Goal: Subscribe to service/newsletter

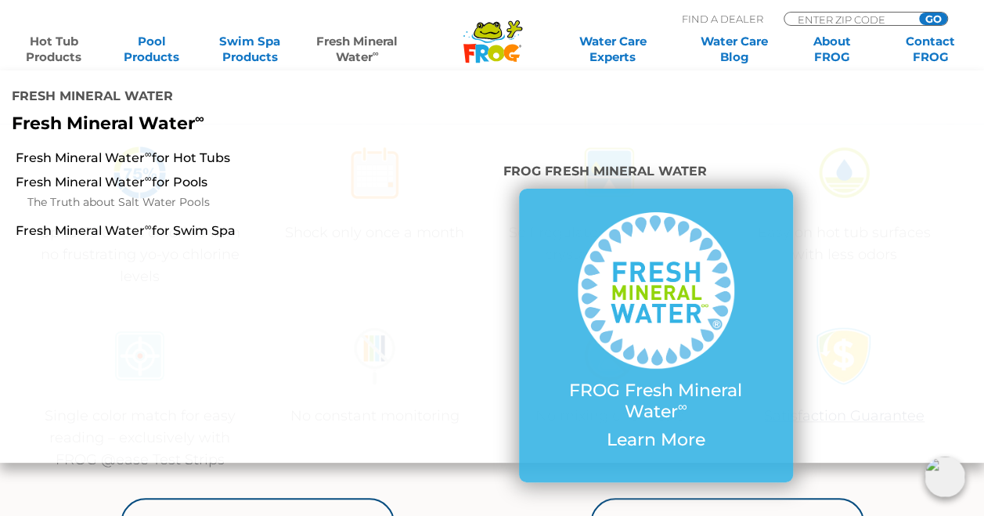
scroll to position [548, 0]
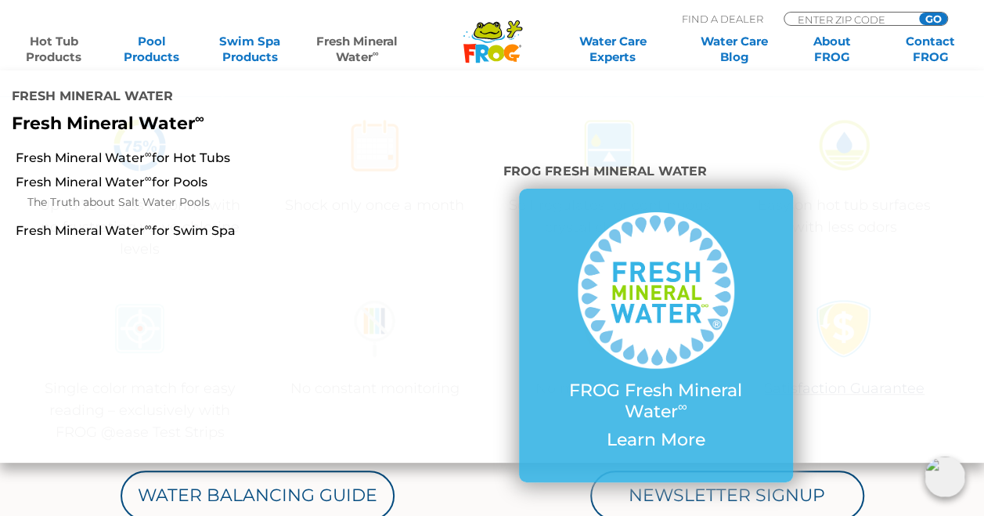
click at [736, 412] on div "Single color match for easy reading – exclusively with FROG @ease Test Strips N…" at bounding box center [493, 371] width 940 height 183
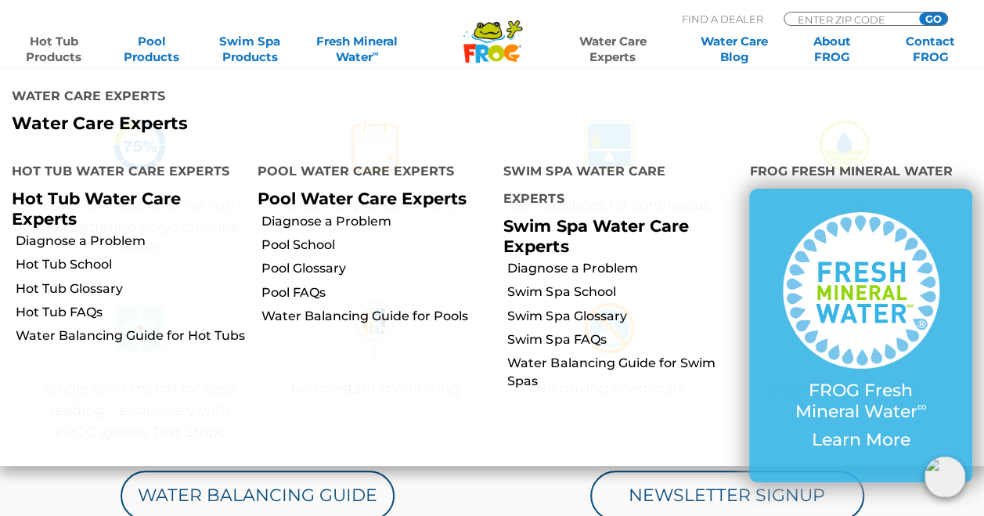
click at [628, 45] on link "Water Care Experts" at bounding box center [612, 49] width 124 height 31
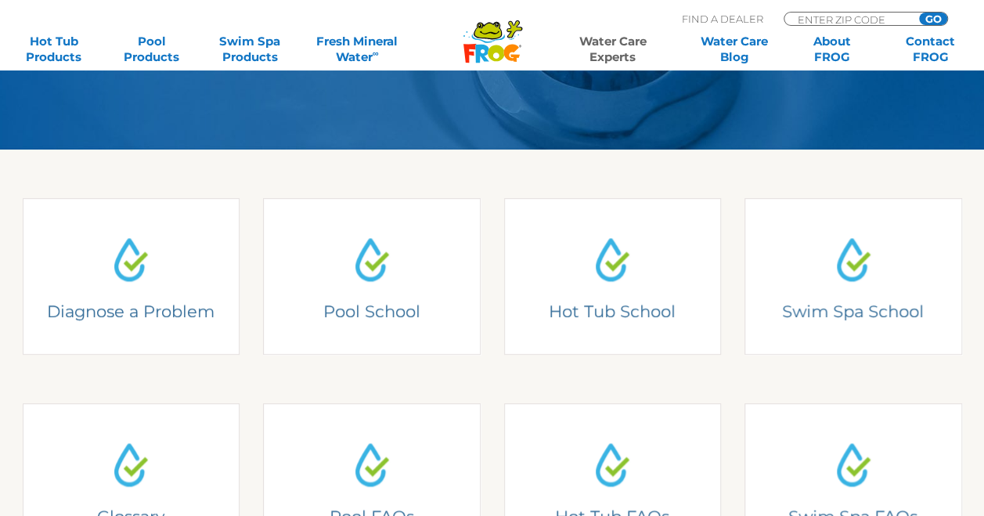
scroll to position [392, 0]
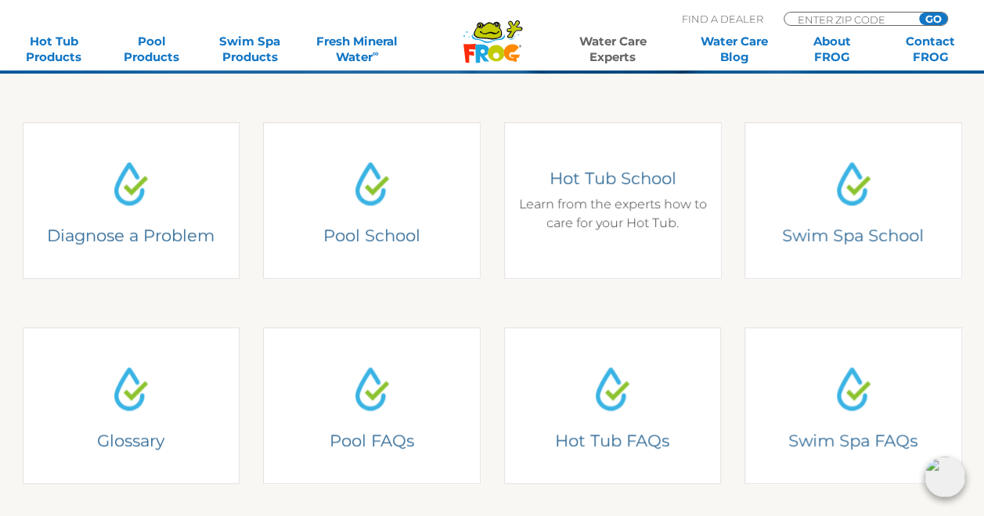
click at [603, 199] on div "Hot Tub School Learn from the experts how to care for your Hot Tub." at bounding box center [612, 200] width 194 height 65
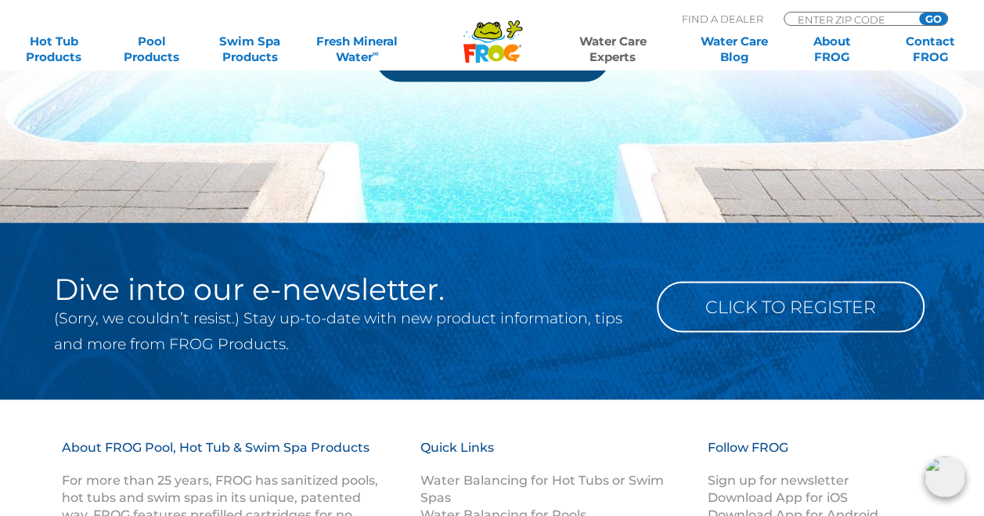
scroll to position [1331, 0]
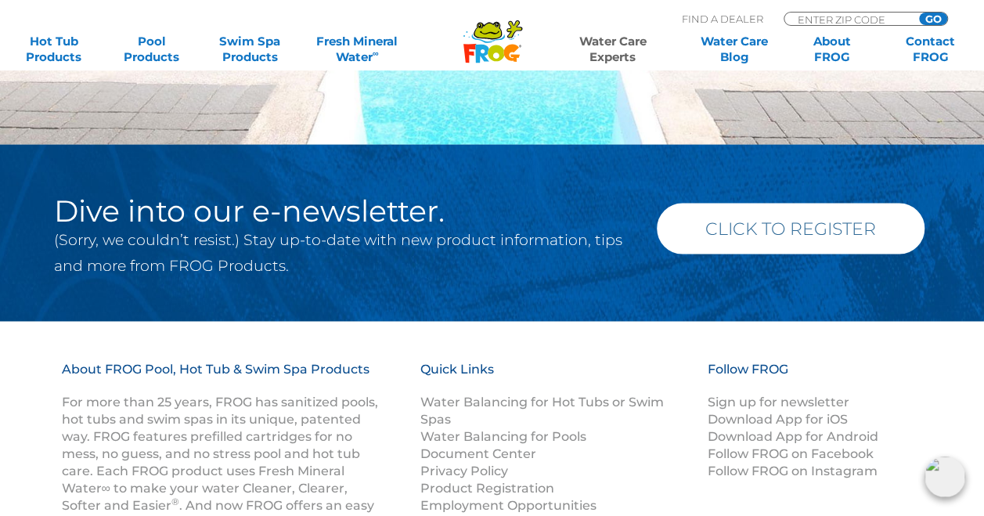
click at [744, 224] on link "Click to Register" at bounding box center [791, 228] width 268 height 51
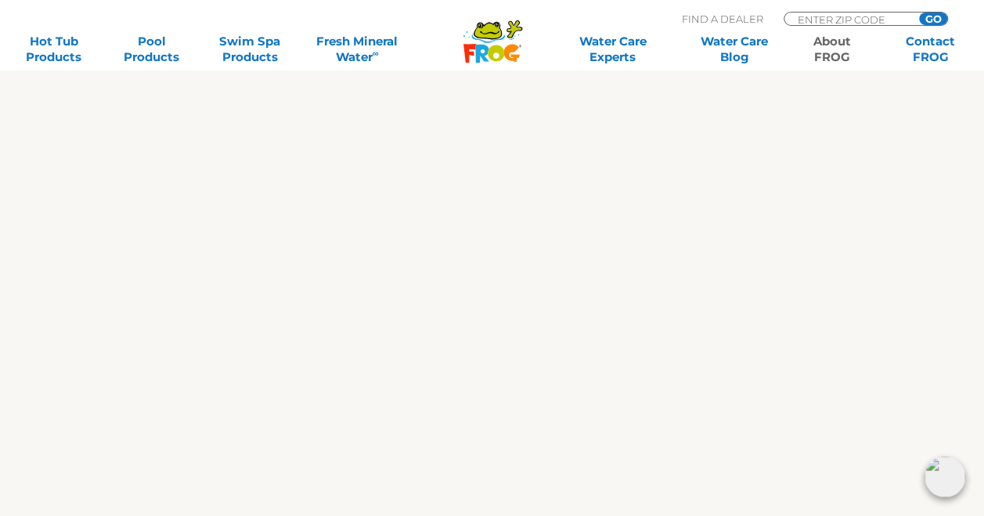
scroll to position [1634, 0]
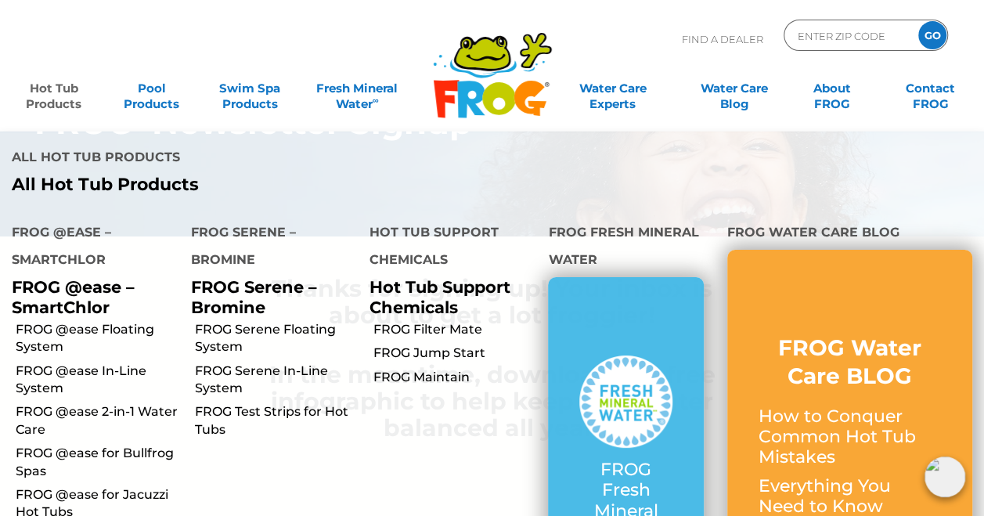
scroll to position [78, 0]
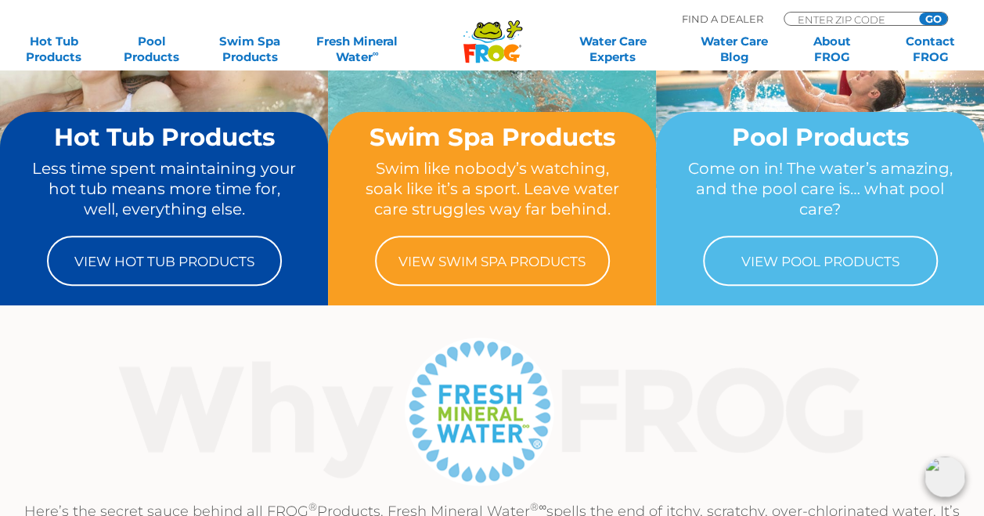
scroll to position [78, 0]
